Goal: Information Seeking & Learning: Learn about a topic

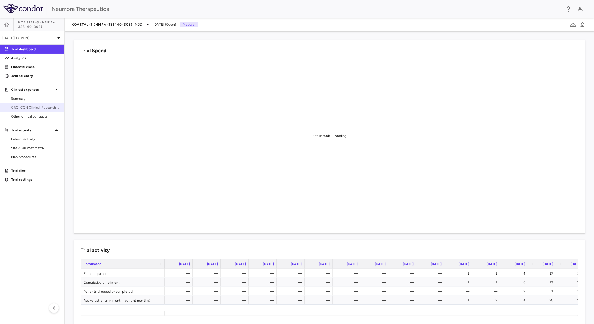
click at [20, 108] on span "CRO ICON Clinical Research Limited" at bounding box center [35, 107] width 49 height 5
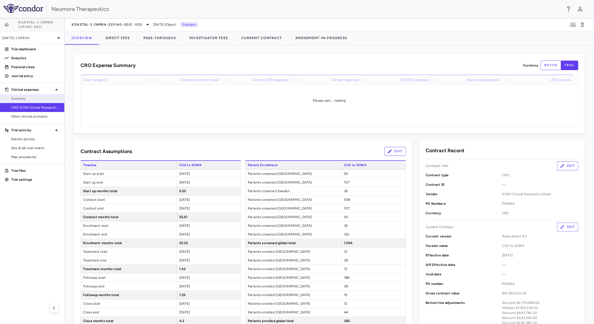
click at [34, 98] on span "Summary" at bounding box center [35, 98] width 49 height 5
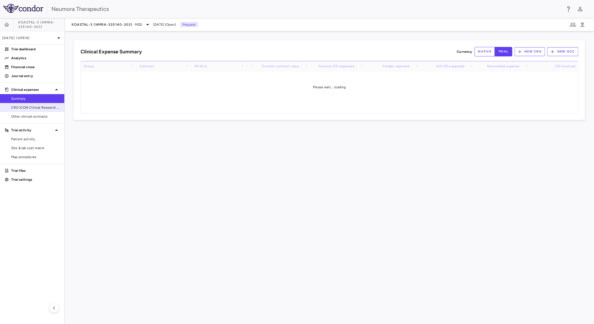
click at [39, 110] on link "CRO ICON Clinical Research Limited" at bounding box center [32, 107] width 64 height 8
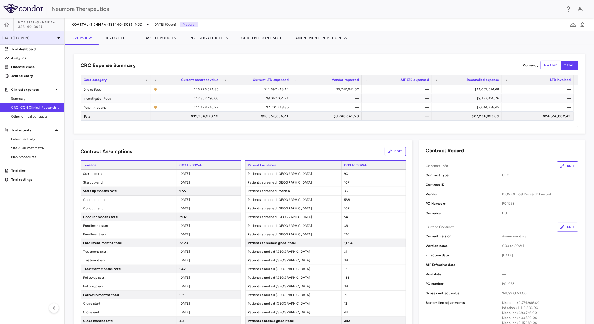
click at [40, 35] on p "[DATE] (Open)" at bounding box center [28, 37] width 53 height 5
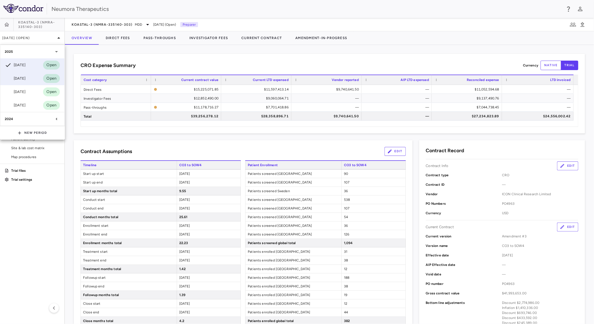
click at [25, 80] on div "[DATE]" at bounding box center [15, 78] width 21 height 7
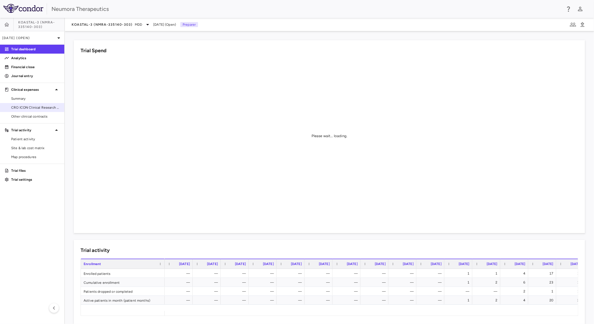
click at [41, 109] on span "CRO ICON Clinical Research Limited" at bounding box center [35, 107] width 49 height 5
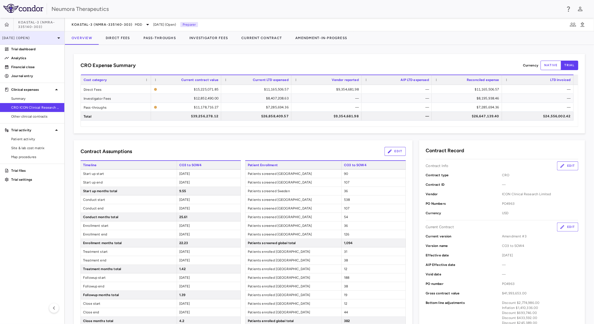
click at [31, 34] on div "[DATE] (Open)" at bounding box center [32, 37] width 64 height 13
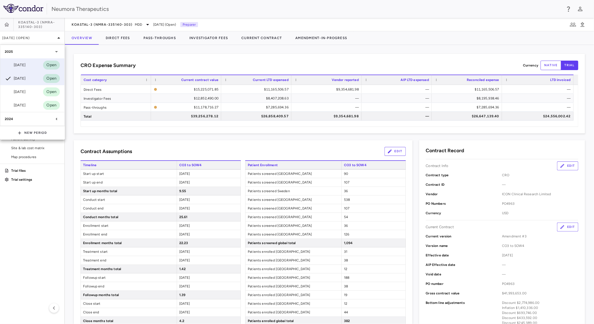
click at [25, 66] on div "[DATE]" at bounding box center [15, 65] width 21 height 7
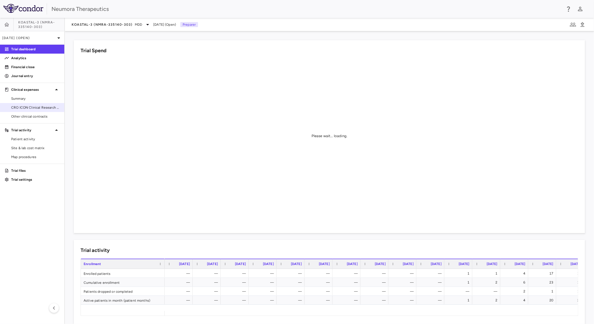
click at [39, 109] on span "CRO ICON Clinical Research Limited" at bounding box center [35, 107] width 49 height 5
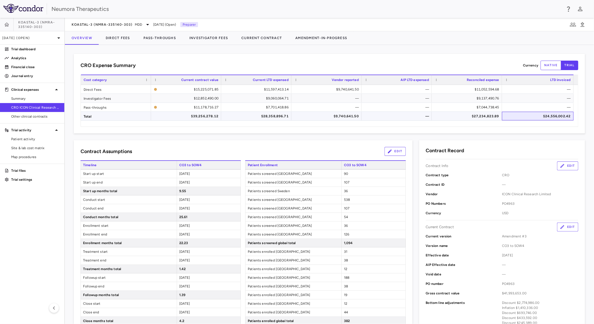
click at [563, 115] on div "$24,556,002.42" at bounding box center [539, 116] width 64 height 9
click at [561, 115] on div "$24,556,002.42" at bounding box center [539, 116] width 64 height 9
click at [31, 172] on p "Trial files" at bounding box center [35, 170] width 49 height 5
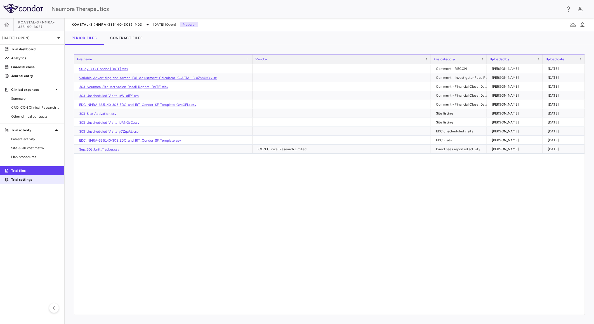
click at [30, 179] on p "Trial settings" at bounding box center [35, 179] width 49 height 5
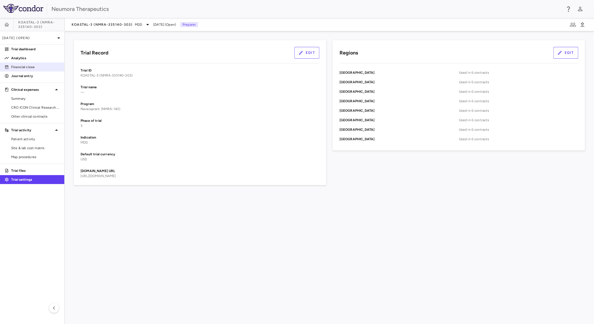
click at [37, 66] on p "Financial close" at bounding box center [35, 67] width 49 height 5
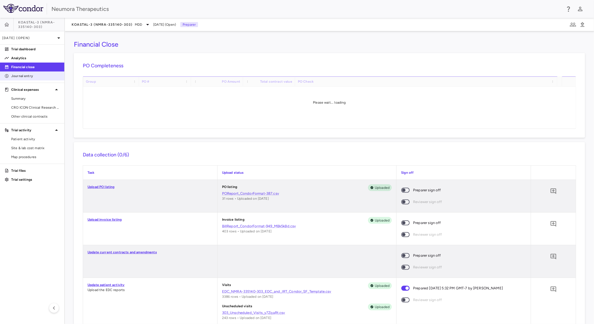
click at [32, 79] on link "Journal entry" at bounding box center [32, 76] width 64 height 8
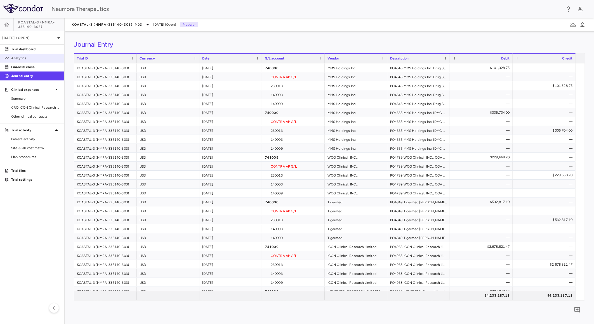
click at [38, 60] on p "Analytics" at bounding box center [35, 58] width 49 height 5
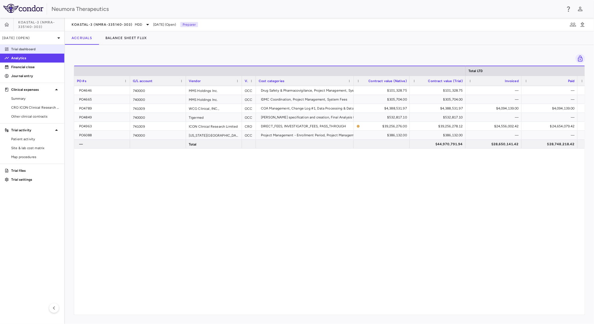
click at [38, 47] on p "Trial dashboard" at bounding box center [35, 49] width 49 height 5
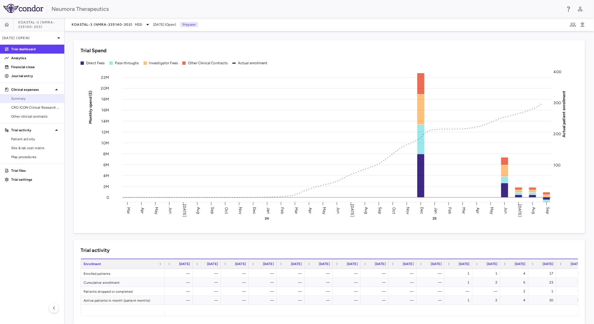
click at [40, 100] on span "Summary" at bounding box center [35, 98] width 49 height 5
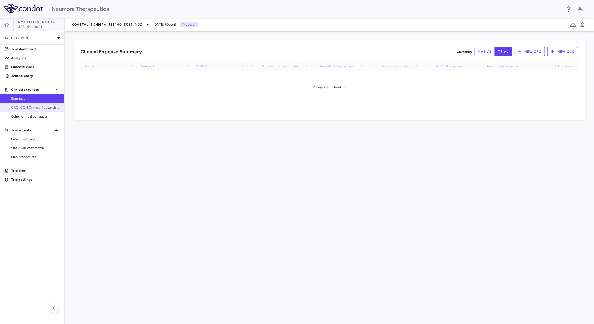
click at [37, 106] on span "CRO ICON Clinical Research Limited" at bounding box center [35, 107] width 49 height 5
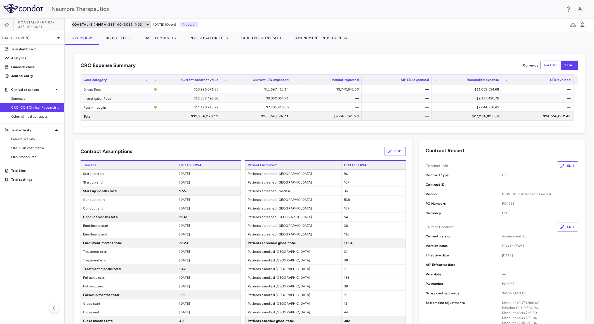
click at [128, 23] on span "KOASTAL-3 (NMRA-335140-303)" at bounding box center [102, 24] width 61 height 4
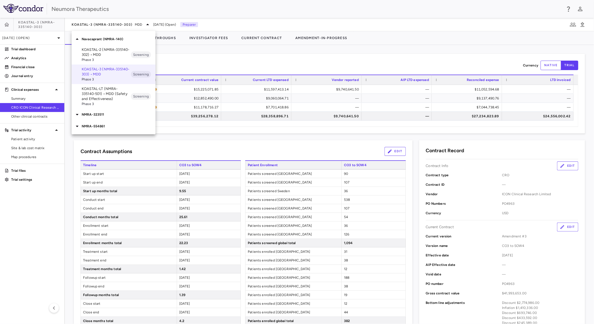
click at [113, 58] on span "Phase 3" at bounding box center [106, 59] width 49 height 5
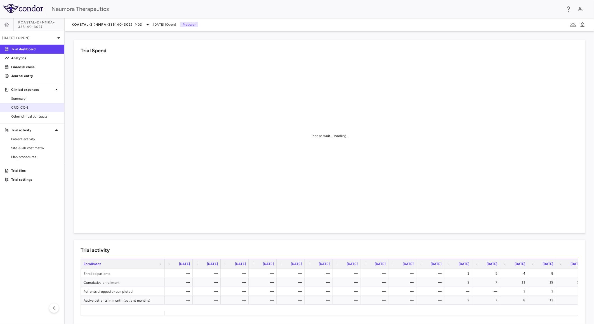
click at [37, 110] on span "CRO ICON" at bounding box center [35, 107] width 49 height 5
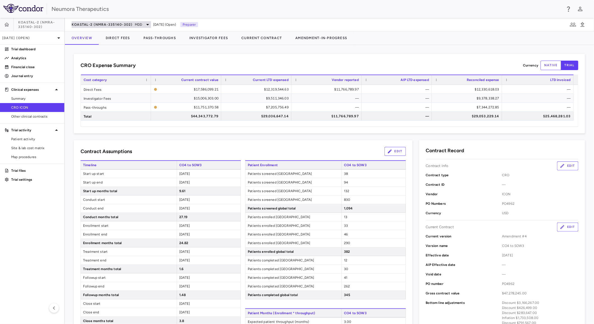
click at [113, 24] on span "KOASTAL-2 (NMRA-335140-302)" at bounding box center [102, 24] width 61 height 4
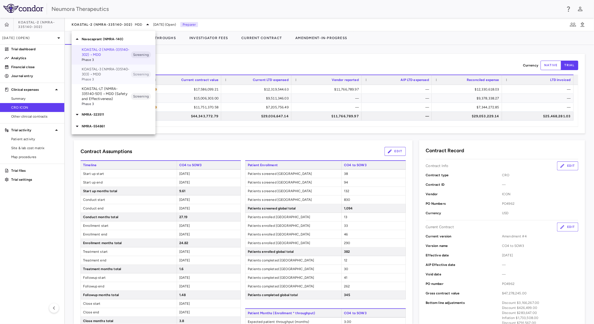
click at [107, 73] on p "KOASTAL-3 (NMRA-335140-303) • MDD" at bounding box center [106, 72] width 49 height 10
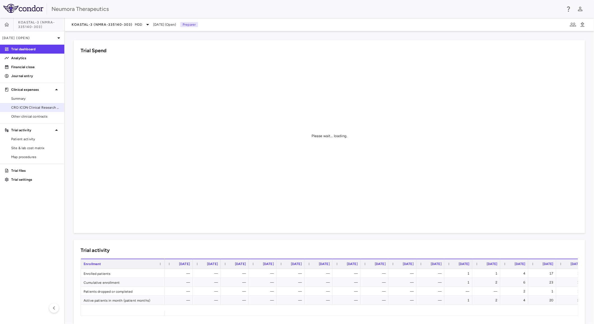
click at [34, 106] on span "CRO ICON Clinical Research Limited" at bounding box center [35, 107] width 49 height 5
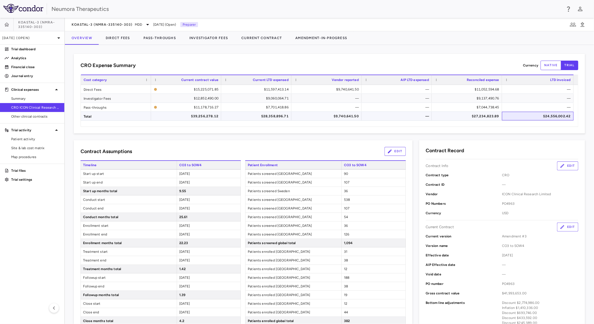
drag, startPoint x: 545, startPoint y: 114, endPoint x: 569, endPoint y: 117, distance: 24.4
click at [569, 117] on div "$24,556,002.42" at bounding box center [539, 116] width 64 height 9
